Goal: Information Seeking & Learning: Learn about a topic

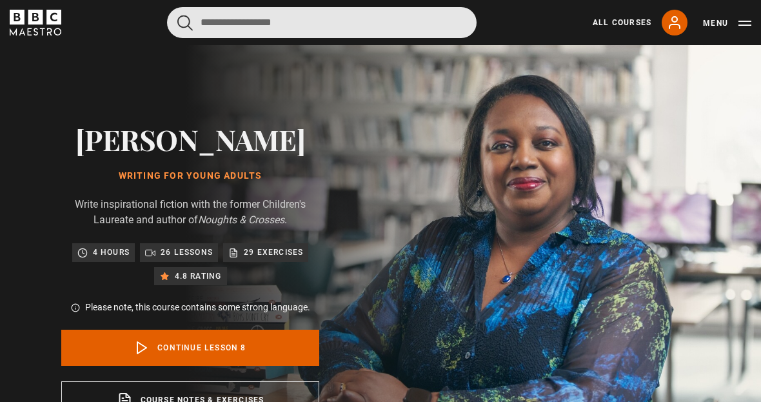
click at [359, 28] on input "Search" at bounding box center [322, 22] width 310 height 31
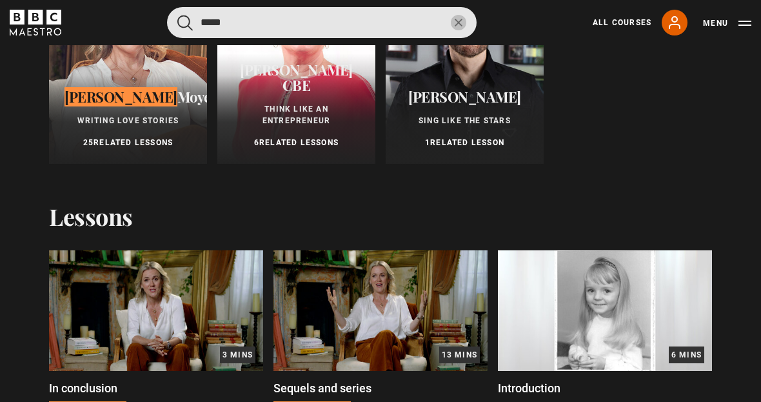
scroll to position [163, 0]
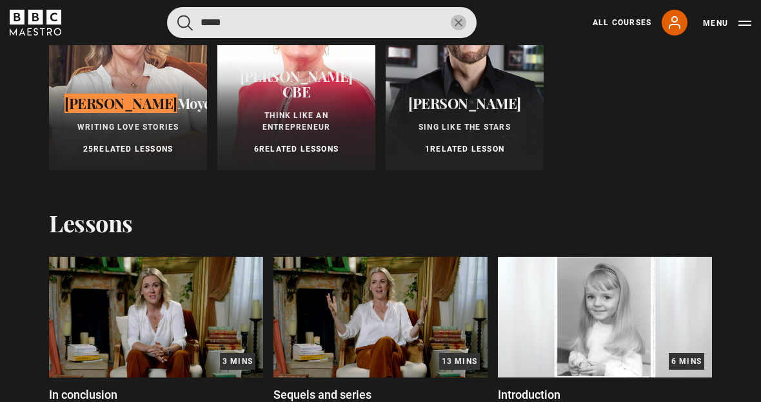
type input "****"
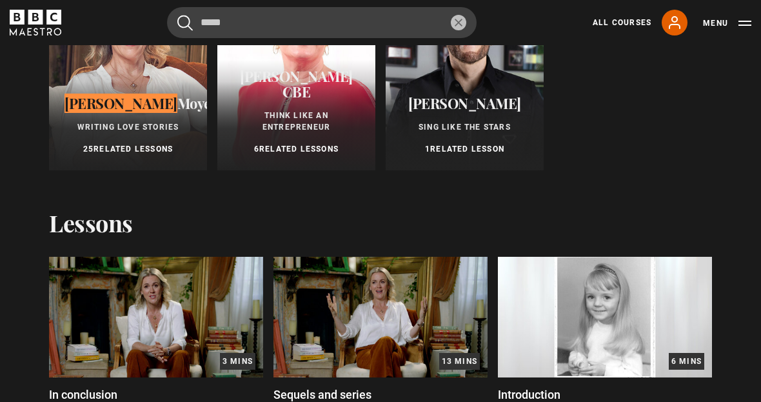
click at [162, 93] on div "[PERSON_NAME] Writing Love Stories 25 Related Lessons" at bounding box center [128, 125] width 158 height 90
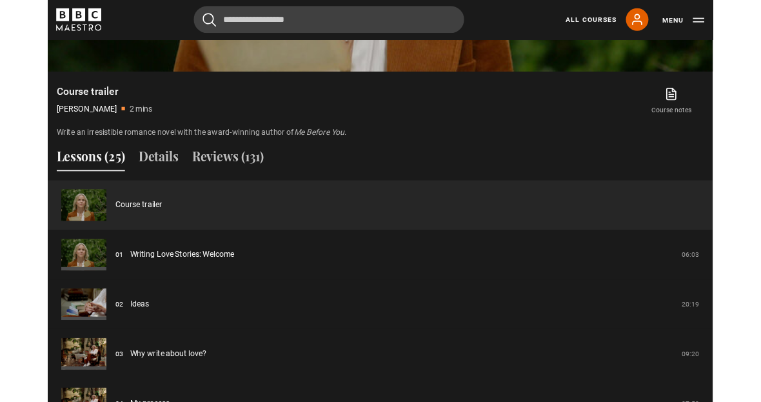
scroll to position [963, 0]
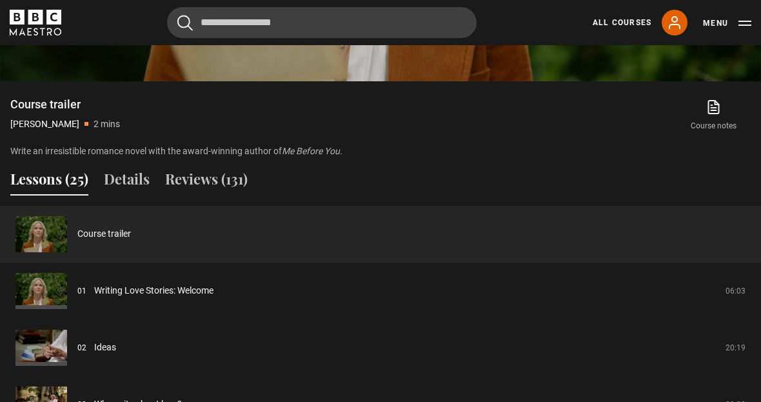
click at [213, 290] on link "Writing Love Stories: Welcome" at bounding box center [153, 291] width 119 height 14
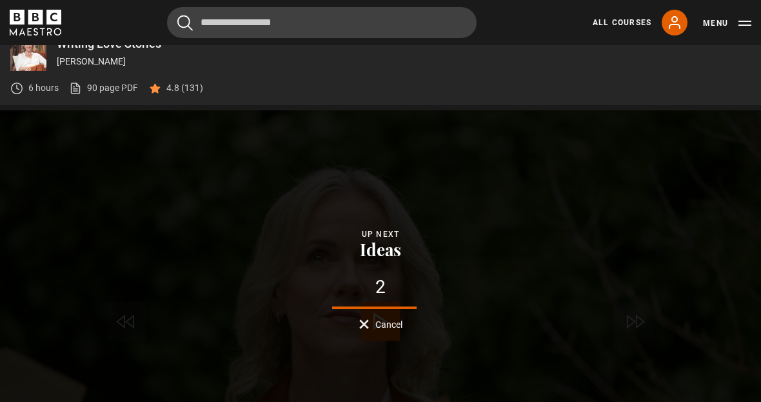
scroll to position [504, 0]
